Goal: Find specific page/section: Find specific page/section

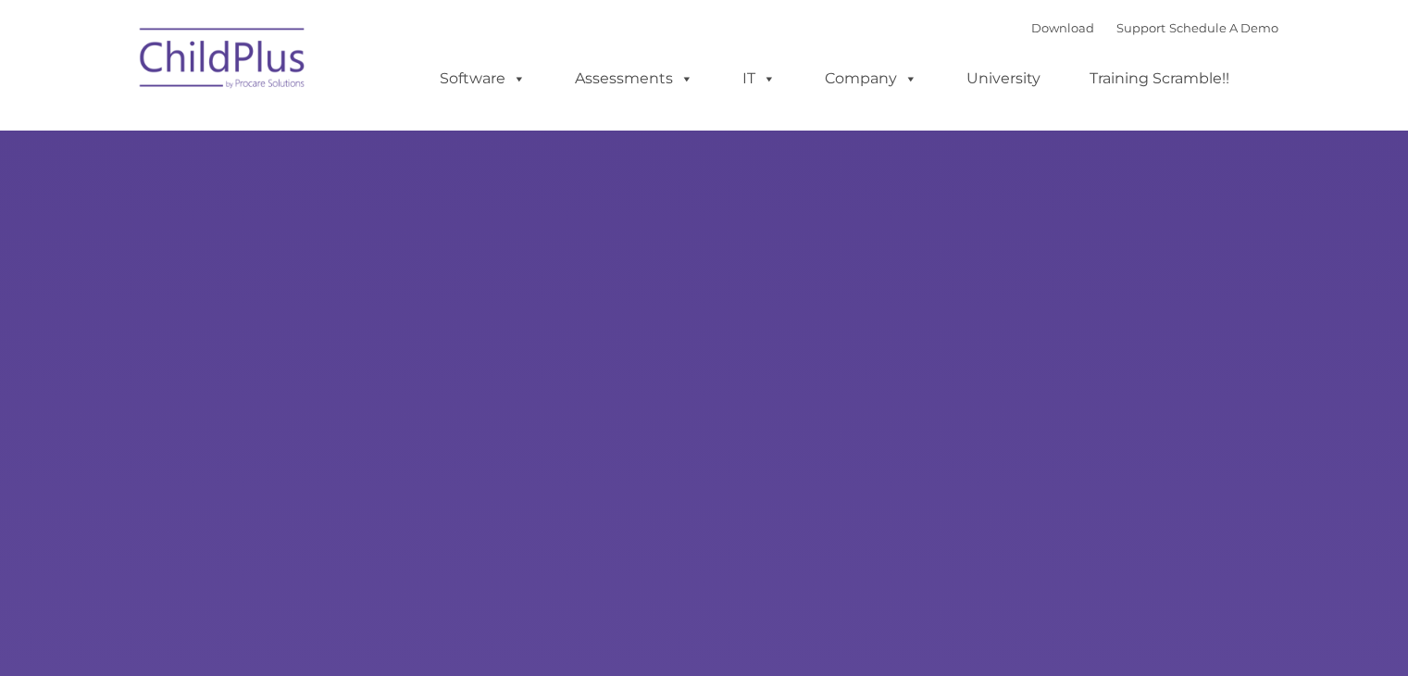
type input ""
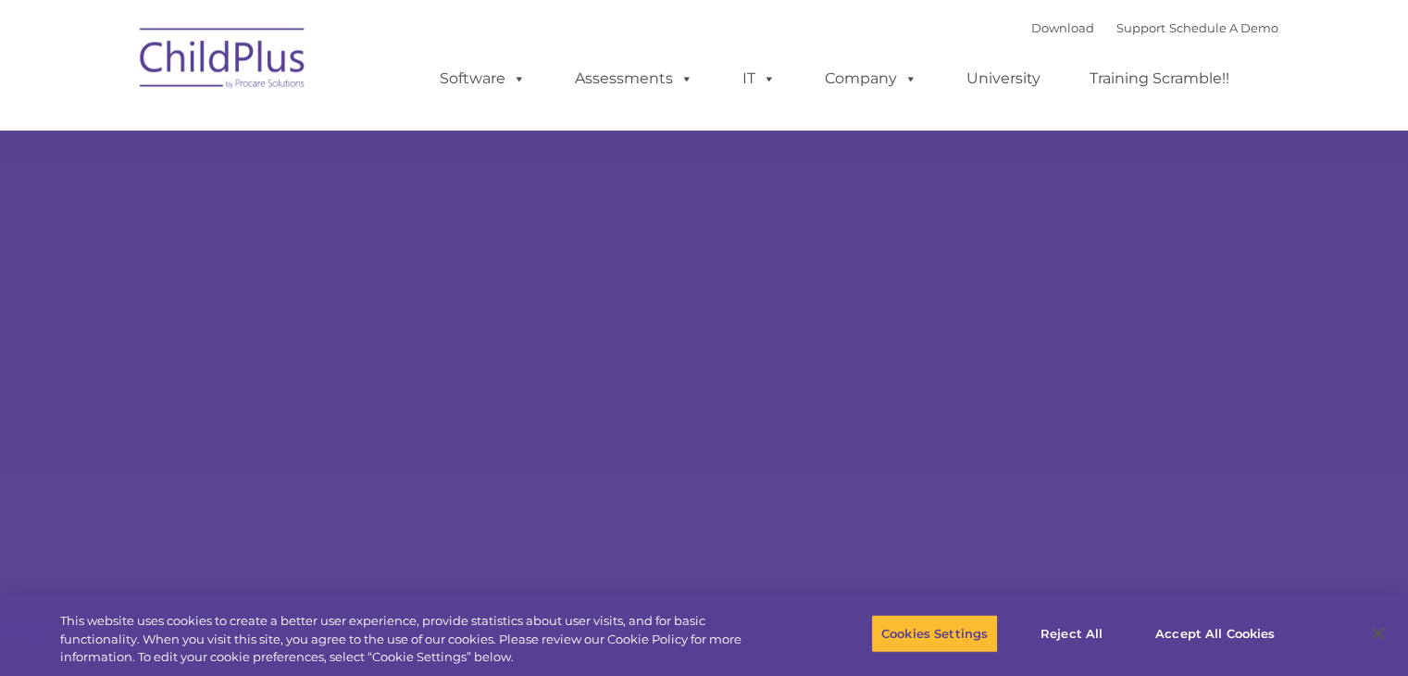
select select "MEDIUM"
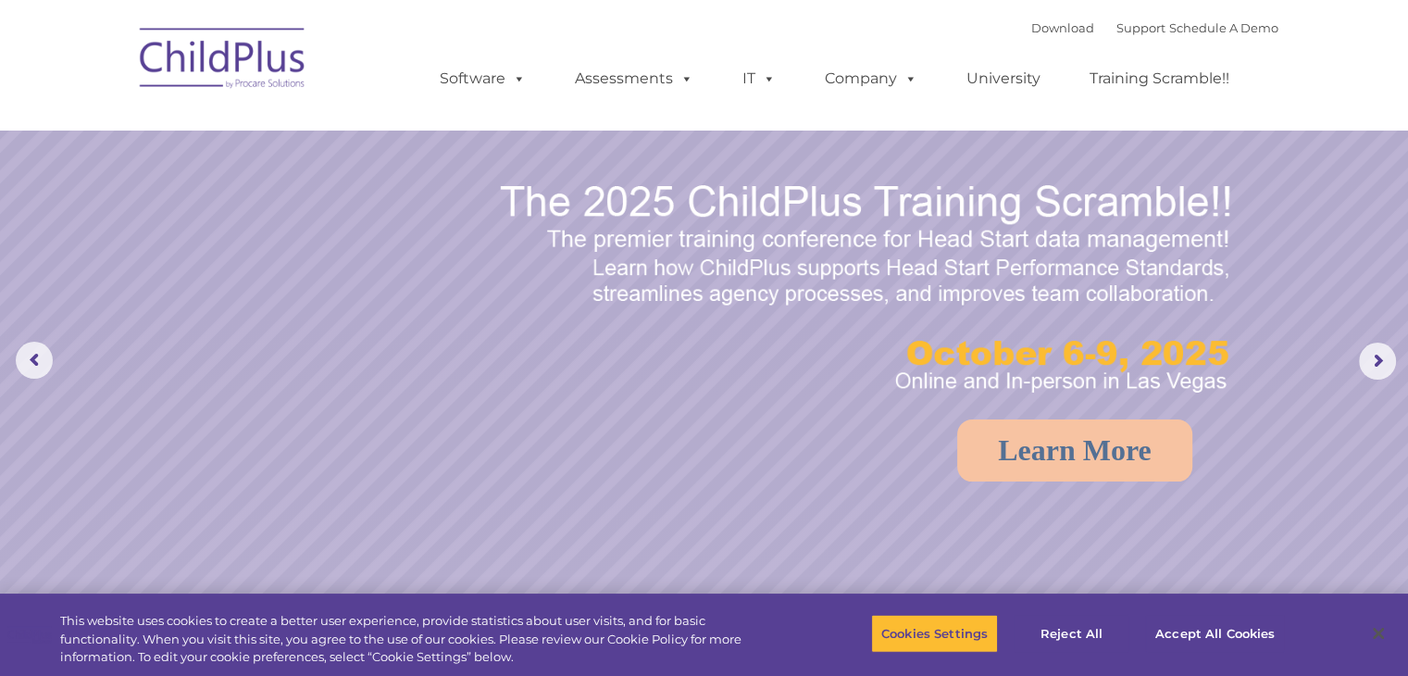
click at [268, 79] on img at bounding box center [223, 61] width 185 height 93
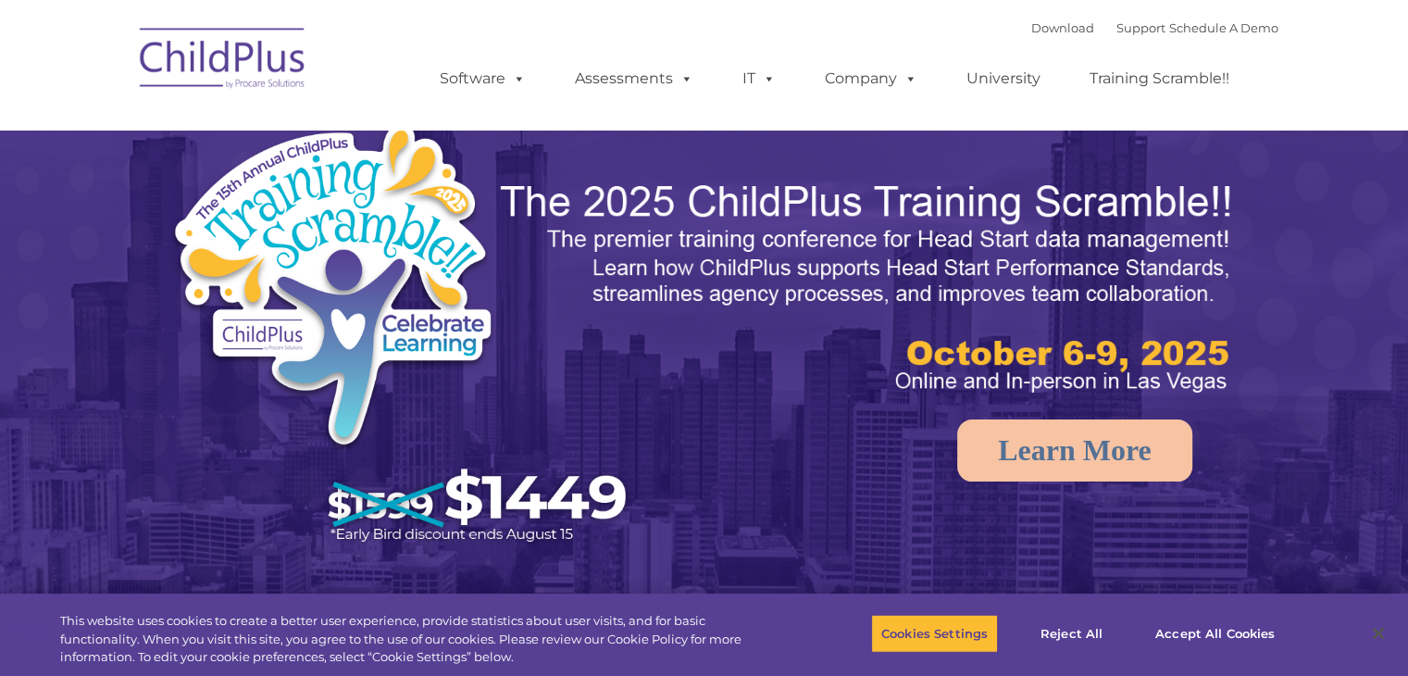
select select "MEDIUM"
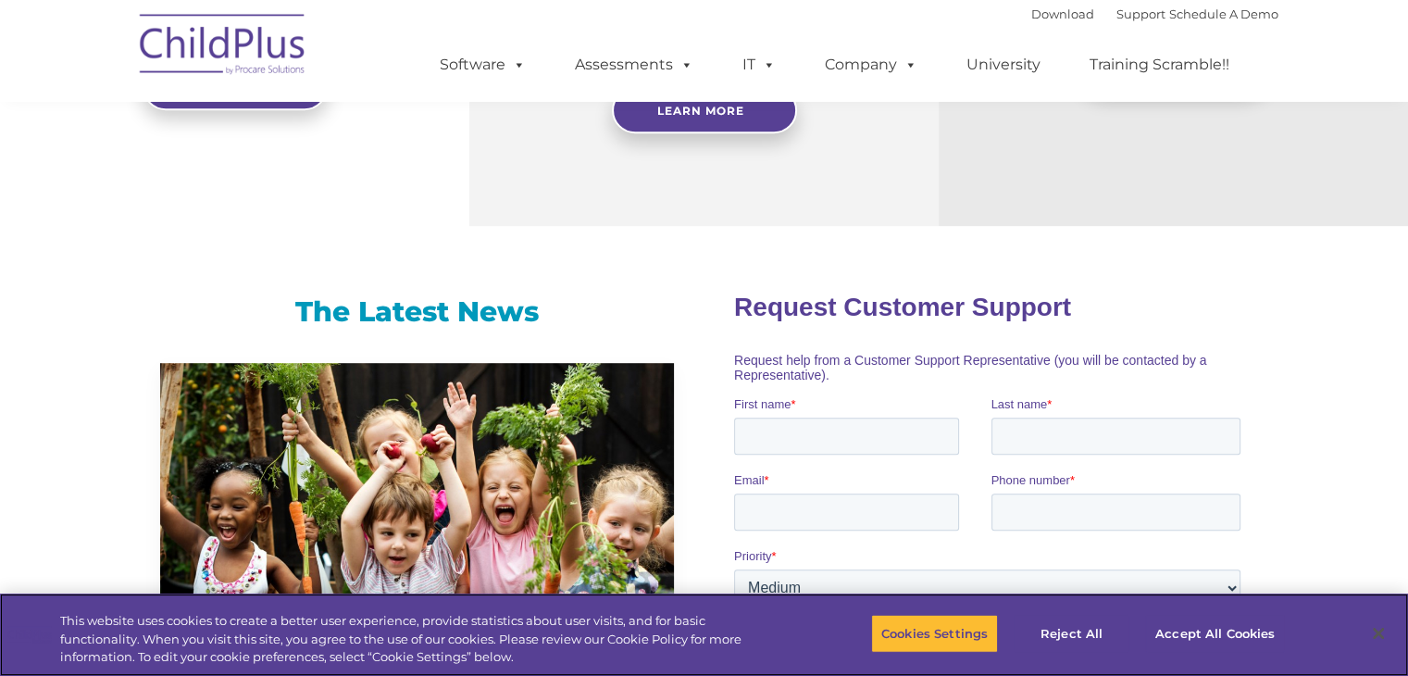
scroll to position [492, 0]
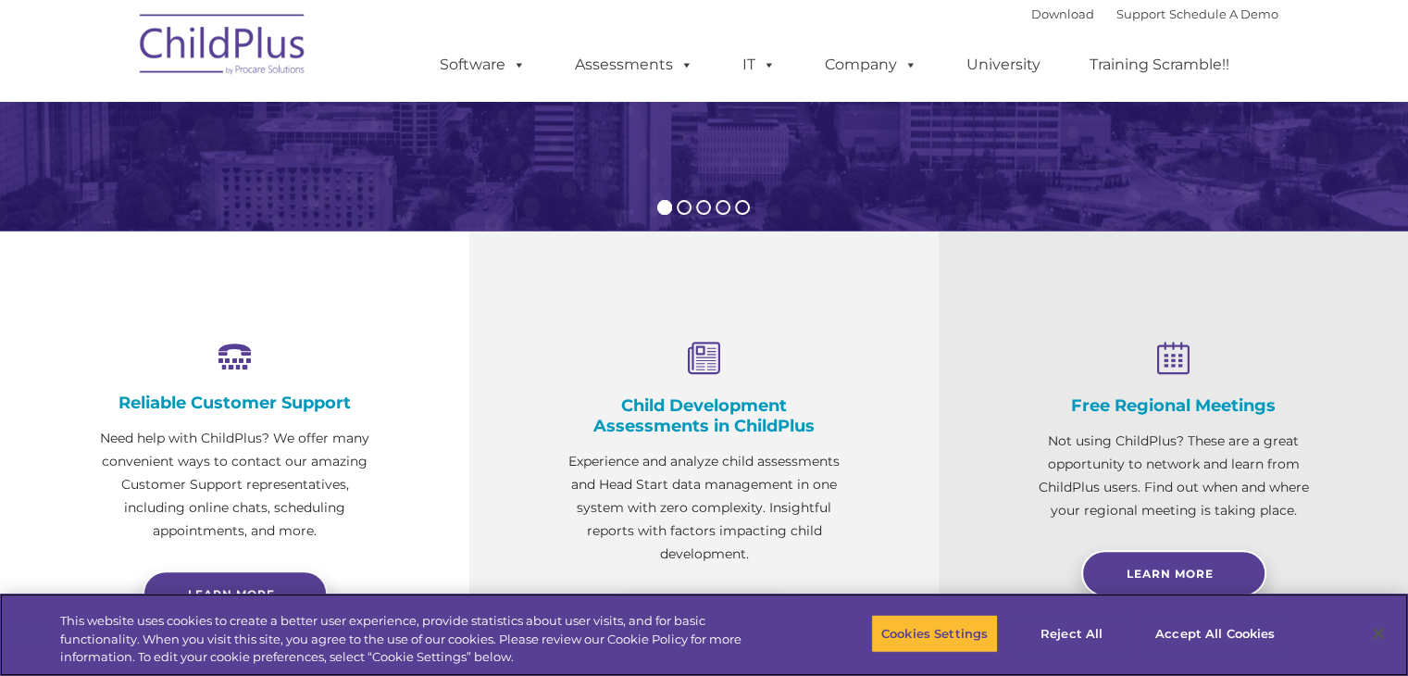
drag, startPoint x: 1421, startPoint y: 60, endPoint x: 1417, endPoint y: 156, distance: 96.4
